Goal: Transaction & Acquisition: Download file/media

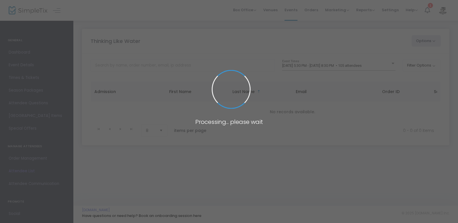
click at [188, 35] on span at bounding box center [229, 111] width 458 height 223
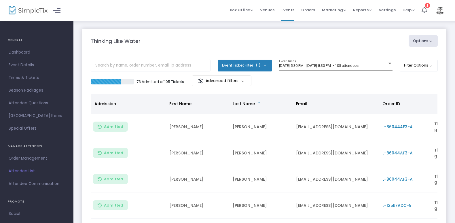
click at [432, 40] on button "Options" at bounding box center [422, 41] width 29 height 12
click at [394, 61] on li "Export List" at bounding box center [407, 57] width 53 height 11
radio input "false"
radio input "true"
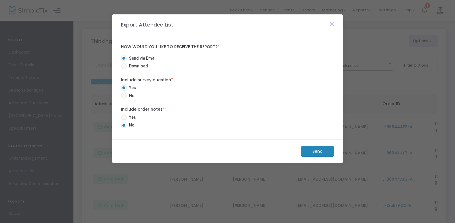
click at [124, 66] on span at bounding box center [124, 66] width 6 height 6
click at [124, 69] on input "Download" at bounding box center [123, 69] width 0 height 0
radio input "true"
click at [124, 95] on span at bounding box center [124, 96] width 6 height 6
click at [124, 98] on input "No" at bounding box center [123, 98] width 0 height 0
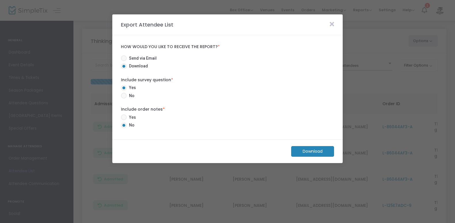
radio input "true"
click at [307, 151] on m-button "Download" at bounding box center [312, 151] width 43 height 11
